Goal: Communication & Community: Ask a question

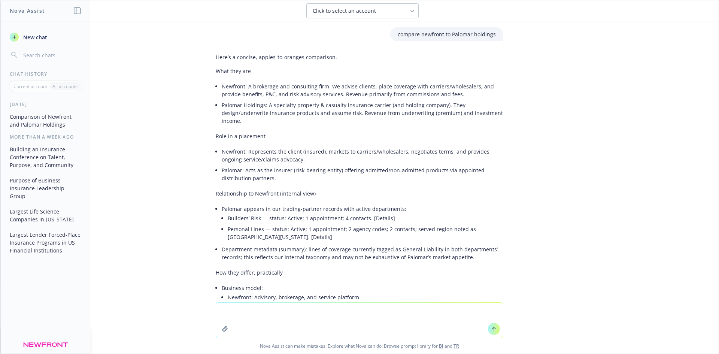
scroll to position [248, 0]
